Goal: Find specific page/section: Find specific page/section

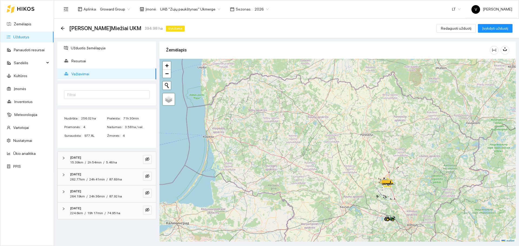
scroll to position [2, 0]
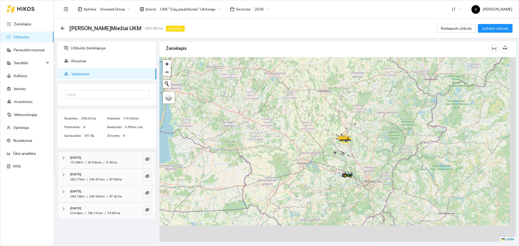
drag, startPoint x: 415, startPoint y: 177, endPoint x: 363, endPoint y: 133, distance: 68.2
click at [368, 134] on div at bounding box center [337, 149] width 356 height 185
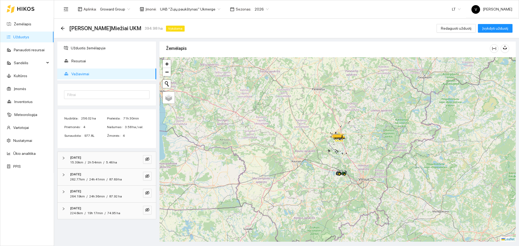
click at [194, 8] on span "UAB "Zujų paukštynas" Ukmerge" at bounding box center [190, 9] width 60 height 8
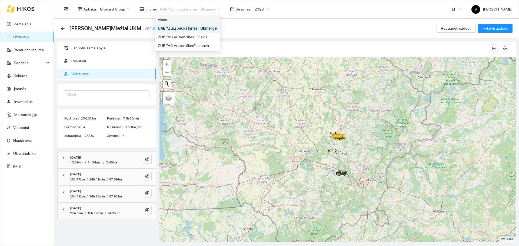
click at [192, 20] on div "Visos" at bounding box center [187, 20] width 59 height 6
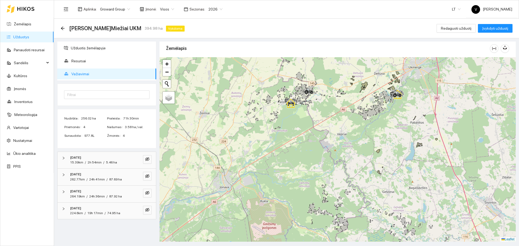
drag, startPoint x: 314, startPoint y: 105, endPoint x: 346, endPoint y: 161, distance: 64.9
click at [346, 161] on div at bounding box center [337, 149] width 356 height 185
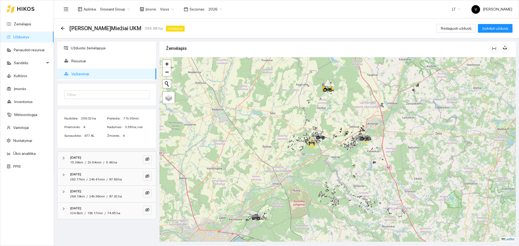
drag, startPoint x: 331, startPoint y: 96, endPoint x: 331, endPoint y: 127, distance: 31.6
click at [331, 127] on div at bounding box center [337, 149] width 356 height 185
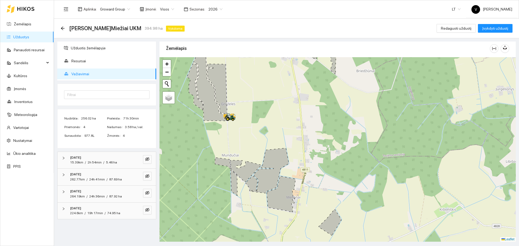
drag, startPoint x: 270, startPoint y: 119, endPoint x: 323, endPoint y: 124, distance: 53.2
click at [325, 122] on div at bounding box center [337, 149] width 356 height 185
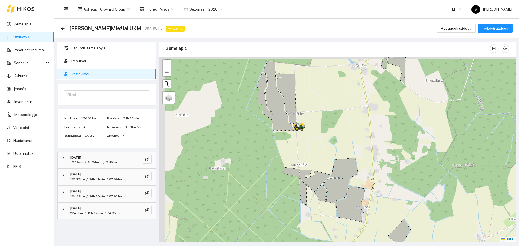
drag, startPoint x: 243, startPoint y: 109, endPoint x: 314, endPoint y: 120, distance: 71.9
click at [313, 119] on div at bounding box center [337, 149] width 356 height 185
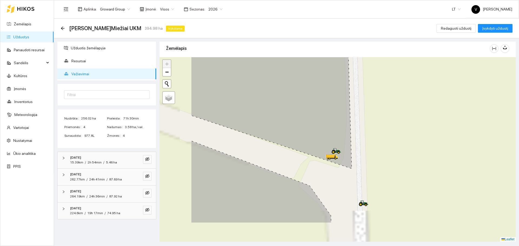
drag, startPoint x: 356, startPoint y: 142, endPoint x: 379, endPoint y: 131, distance: 25.9
click at [380, 131] on div at bounding box center [337, 149] width 356 height 185
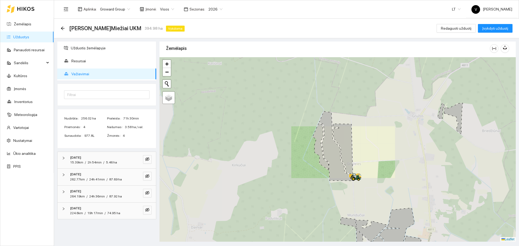
drag, startPoint x: 406, startPoint y: 209, endPoint x: 375, endPoint y: 136, distance: 79.1
click at [375, 137] on div at bounding box center [337, 149] width 356 height 185
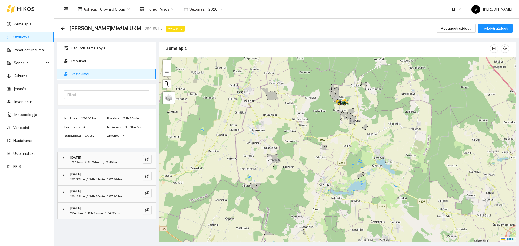
drag, startPoint x: 400, startPoint y: 168, endPoint x: 374, endPoint y: 130, distance: 45.7
click at [373, 130] on div at bounding box center [337, 149] width 356 height 185
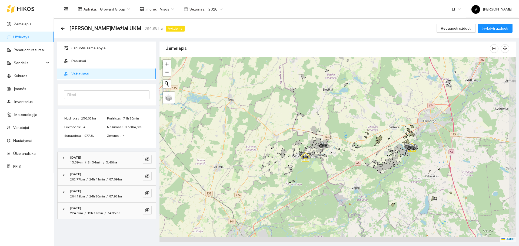
drag, startPoint x: 373, startPoint y: 187, endPoint x: 356, endPoint y: 133, distance: 56.6
click at [363, 135] on div at bounding box center [337, 149] width 356 height 185
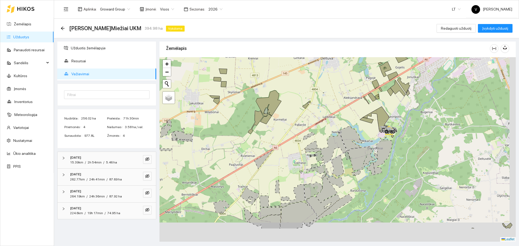
drag, startPoint x: 403, startPoint y: 132, endPoint x: 402, endPoint y: 129, distance: 3.4
click at [402, 129] on div at bounding box center [337, 149] width 356 height 185
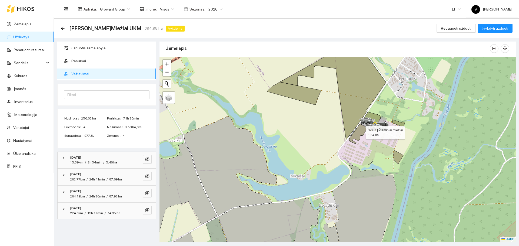
drag, startPoint x: 358, startPoint y: 113, endPoint x: 367, endPoint y: 128, distance: 17.7
click at [362, 132] on icon at bounding box center [358, 134] width 19 height 20
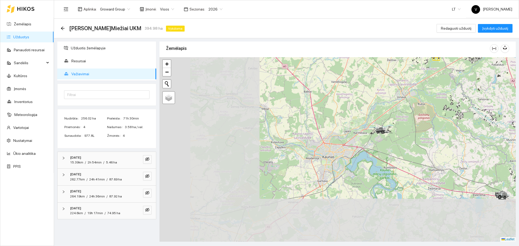
drag, startPoint x: 283, startPoint y: 185, endPoint x: 401, endPoint y: 111, distance: 139.3
click at [401, 111] on div at bounding box center [337, 149] width 356 height 185
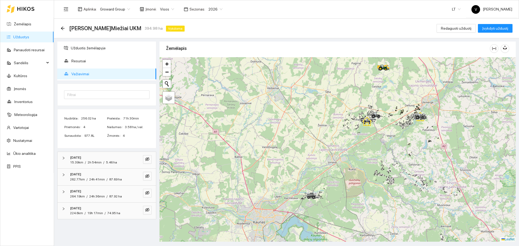
drag, startPoint x: 399, startPoint y: 108, endPoint x: 335, endPoint y: 167, distance: 87.0
click at [335, 167] on div at bounding box center [337, 149] width 356 height 185
click at [349, 150] on div at bounding box center [337, 149] width 356 height 185
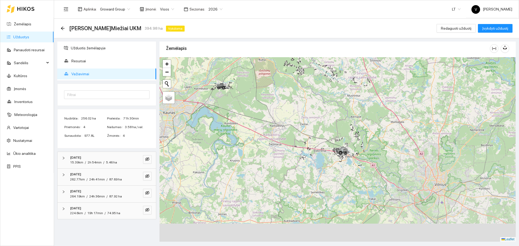
drag, startPoint x: 402, startPoint y: 182, endPoint x: 319, endPoint y: 118, distance: 104.2
click at [311, 106] on div at bounding box center [337, 149] width 356 height 185
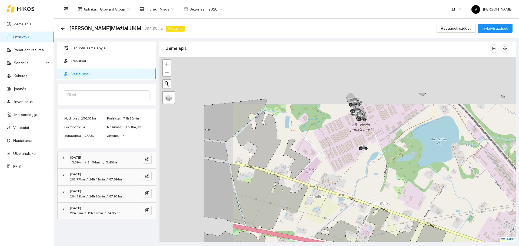
drag, startPoint x: 375, startPoint y: 136, endPoint x: 406, endPoint y: 155, distance: 36.6
click at [406, 155] on div at bounding box center [337, 149] width 356 height 185
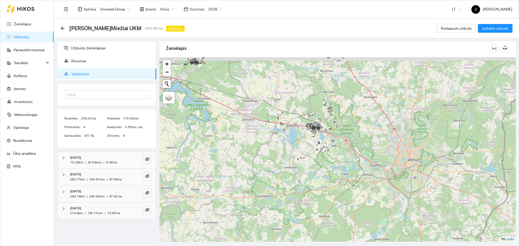
drag, startPoint x: 309, startPoint y: 91, endPoint x: 301, endPoint y: 118, distance: 27.5
click at [301, 116] on div at bounding box center [337, 149] width 356 height 185
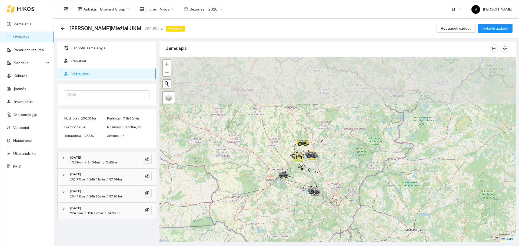
drag, startPoint x: 291, startPoint y: 88, endPoint x: 301, endPoint y: 152, distance: 63.9
click at [301, 152] on icon at bounding box center [299, 157] width 10 height 10
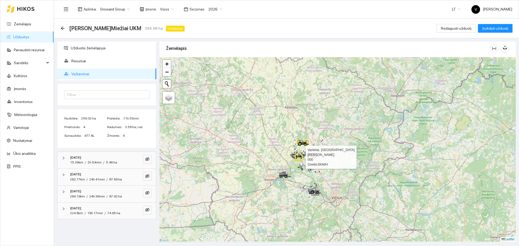
click at [29, 39] on link "Užduotys" at bounding box center [21, 37] width 16 height 4
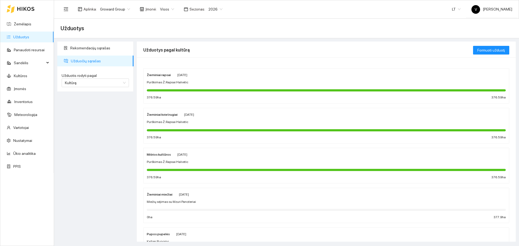
click at [167, 10] on span "Visos" at bounding box center [167, 9] width 14 height 8
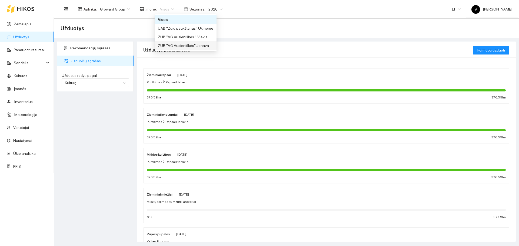
click at [179, 46] on div "ŽŪB "VG Ausieniškės" Jonava" at bounding box center [185, 46] width 55 height 6
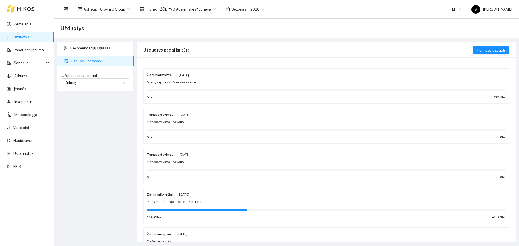
click at [162, 79] on div "Žieminiai miežiai [PERSON_NAME][DATE] Miežių sėjimas su Mzuri Panoteriai 0 ha 3…" at bounding box center [326, 86] width 359 height 29
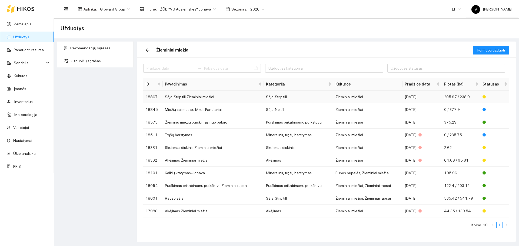
click at [186, 98] on td "Sėja. Strip till Žieminiai miežiai" at bounding box center [213, 97] width 101 height 13
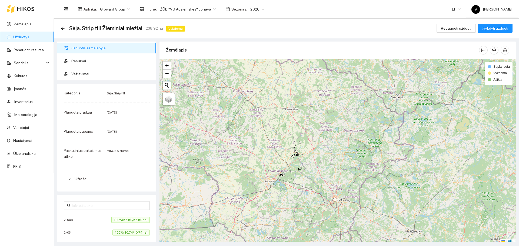
scroll to position [2, 0]
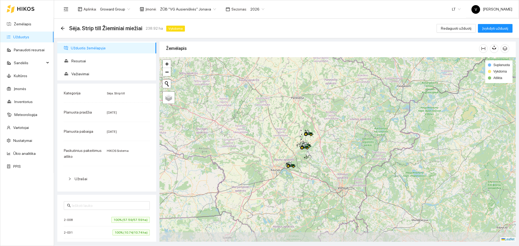
drag, startPoint x: 295, startPoint y: 170, endPoint x: 302, endPoint y: 156, distance: 15.0
click at [302, 158] on div at bounding box center [337, 149] width 356 height 185
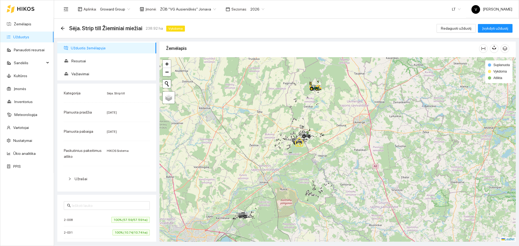
click at [314, 108] on div at bounding box center [337, 149] width 356 height 185
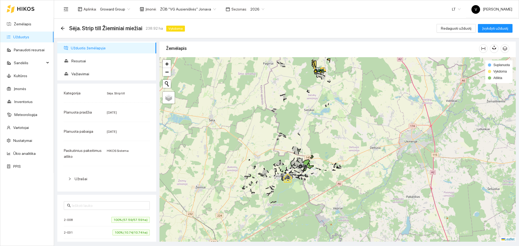
drag, startPoint x: 319, startPoint y: 95, endPoint x: 307, endPoint y: 118, distance: 25.9
click at [307, 118] on div at bounding box center [337, 149] width 356 height 185
click at [82, 75] on span "Važiavimai" at bounding box center [111, 74] width 81 height 11
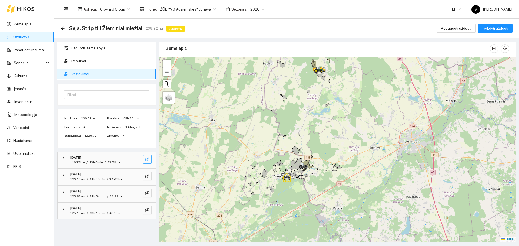
click at [146, 159] on icon "eye-invisible" at bounding box center [147, 159] width 4 height 4
click at [146, 175] on icon "eye-invisible" at bounding box center [147, 177] width 4 height 4
click at [148, 192] on icon "eye-invisible" at bounding box center [147, 193] width 4 height 4
click at [150, 213] on button "button" at bounding box center [147, 210] width 9 height 9
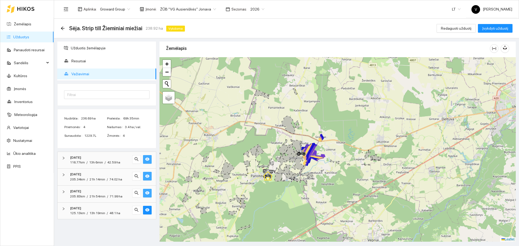
drag, startPoint x: 300, startPoint y: 157, endPoint x: 315, endPoint y: 113, distance: 46.7
click at [315, 113] on div at bounding box center [337, 149] width 356 height 185
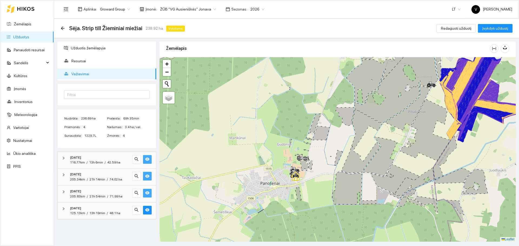
drag, startPoint x: 241, startPoint y: 153, endPoint x: 403, endPoint y: 131, distance: 163.9
click at [403, 131] on div at bounding box center [337, 149] width 356 height 185
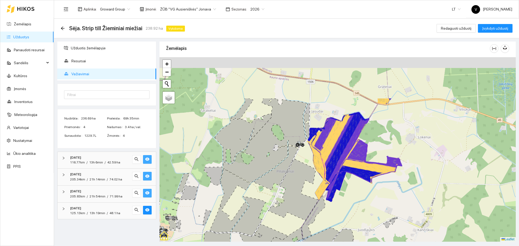
drag, startPoint x: 455, startPoint y: 131, endPoint x: 334, endPoint y: 186, distance: 133.5
click at [335, 186] on icon at bounding box center [339, 181] width 9 height 20
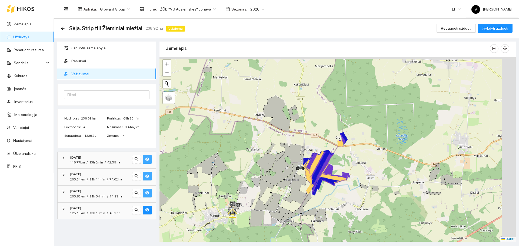
drag, startPoint x: 359, startPoint y: 129, endPoint x: 315, endPoint y: 202, distance: 85.1
click at [316, 200] on div at bounding box center [337, 149] width 356 height 185
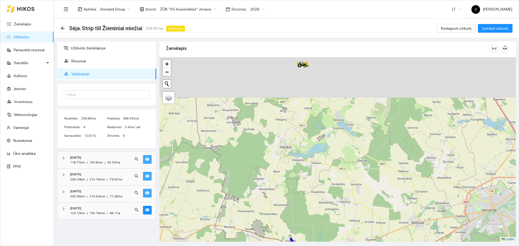
drag, startPoint x: 299, startPoint y: 109, endPoint x: 293, endPoint y: 183, distance: 74.3
click at [293, 183] on div at bounding box center [337, 149] width 356 height 185
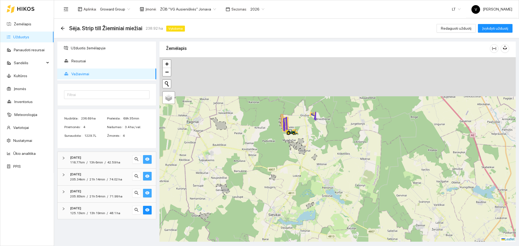
drag, startPoint x: 291, startPoint y: 148, endPoint x: 291, endPoint y: 161, distance: 13.0
click at [291, 161] on div at bounding box center [337, 149] width 356 height 185
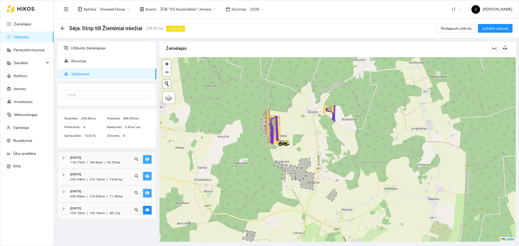
drag, startPoint x: 325, startPoint y: 121, endPoint x: 320, endPoint y: 129, distance: 9.1
click at [320, 129] on div at bounding box center [337, 149] width 356 height 185
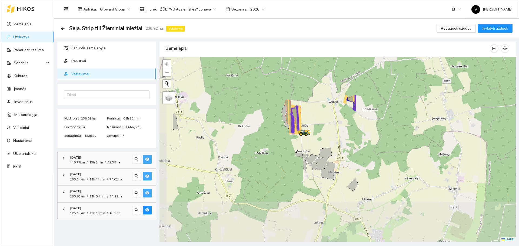
drag, startPoint x: 285, startPoint y: 158, endPoint x: 330, endPoint y: 125, distance: 55.2
click at [330, 125] on div at bounding box center [337, 149] width 356 height 185
